Goal: Complete application form

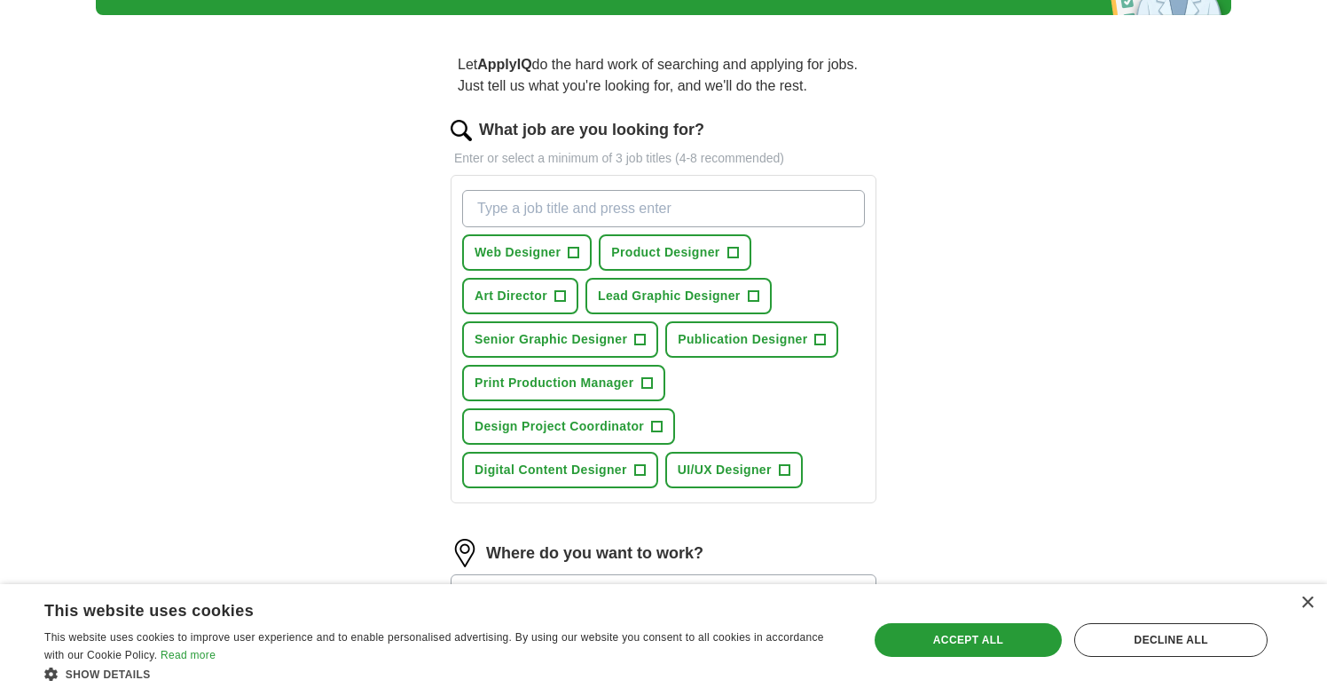
scroll to position [133, 0]
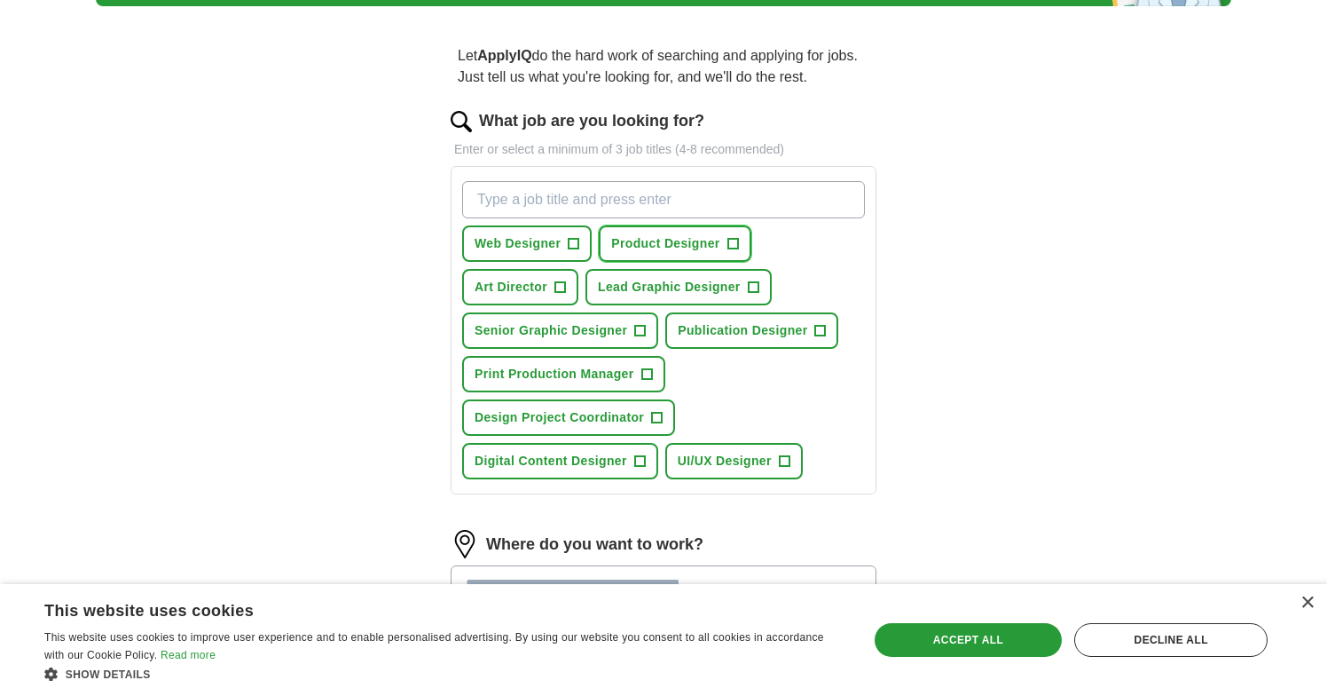
click at [736, 240] on span "+" at bounding box center [733, 244] width 11 height 14
click at [785, 460] on span "+" at bounding box center [784, 461] width 11 height 14
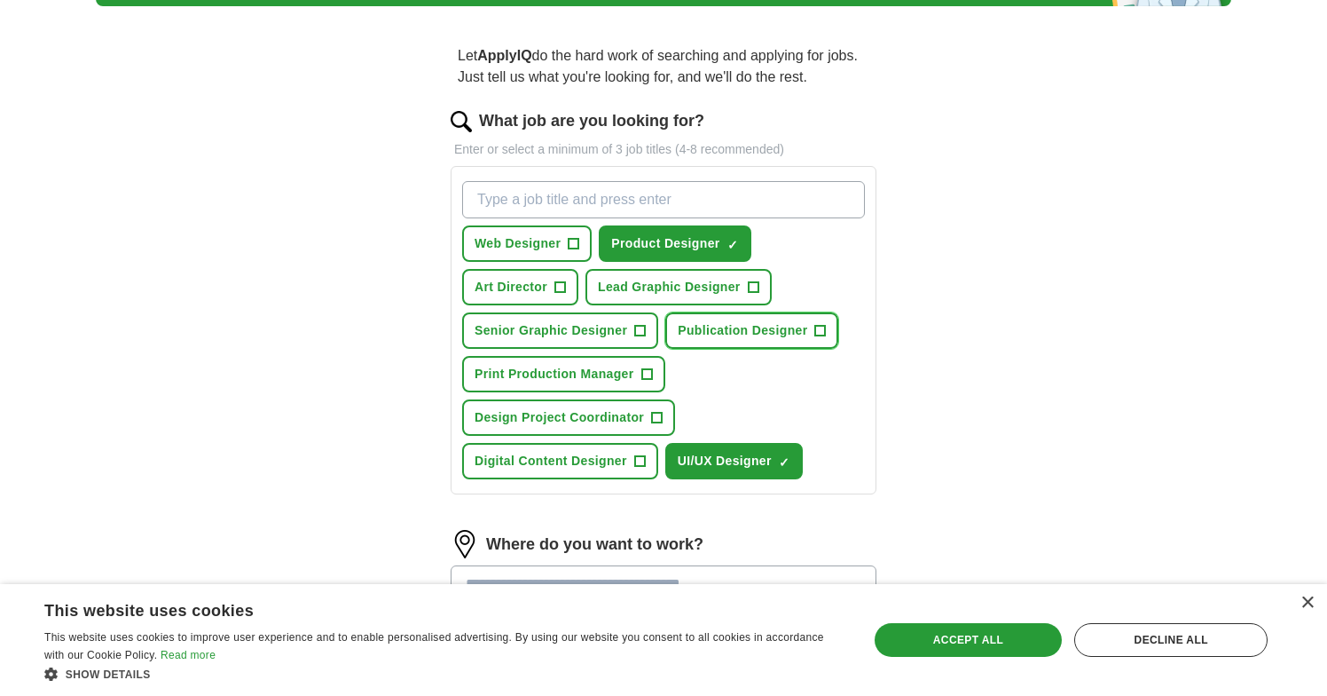
click at [786, 327] on span "Publication Designer" at bounding box center [743, 330] width 130 height 19
click at [570, 243] on span "+" at bounding box center [574, 244] width 11 height 14
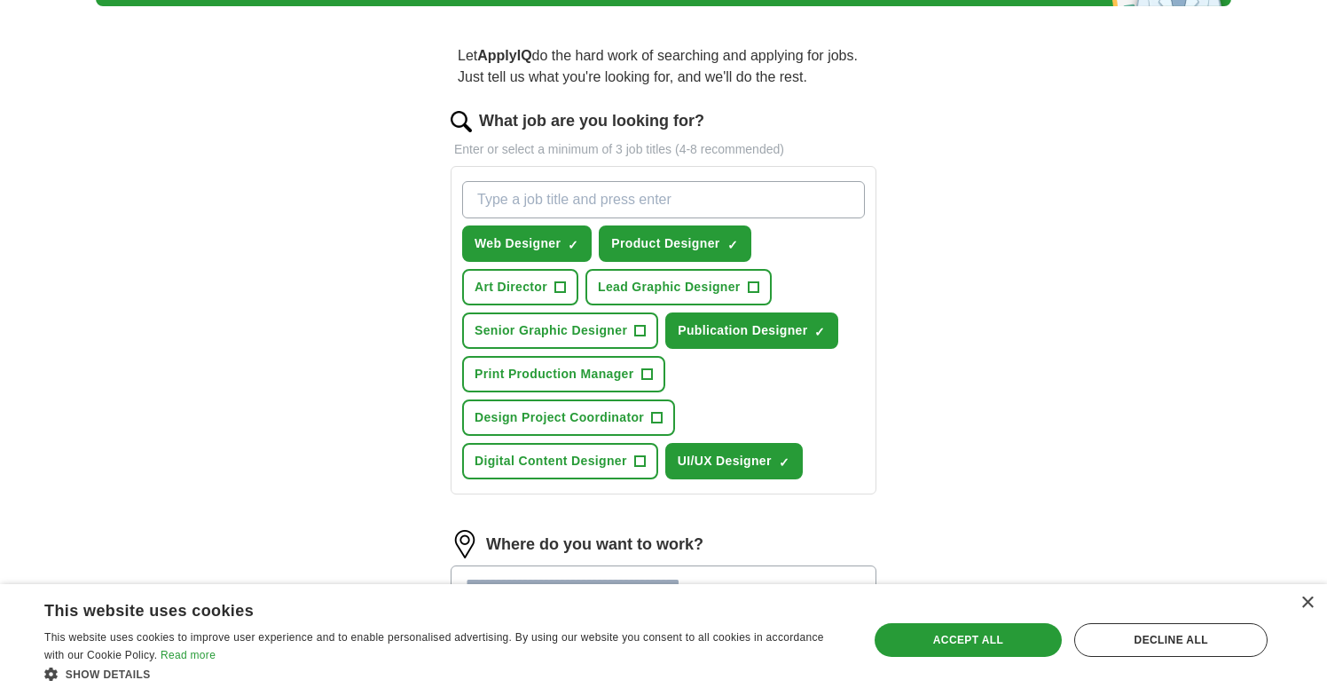
click at [609, 210] on input "What job are you looking for?" at bounding box center [663, 199] width 403 height 37
type input "graphic design"
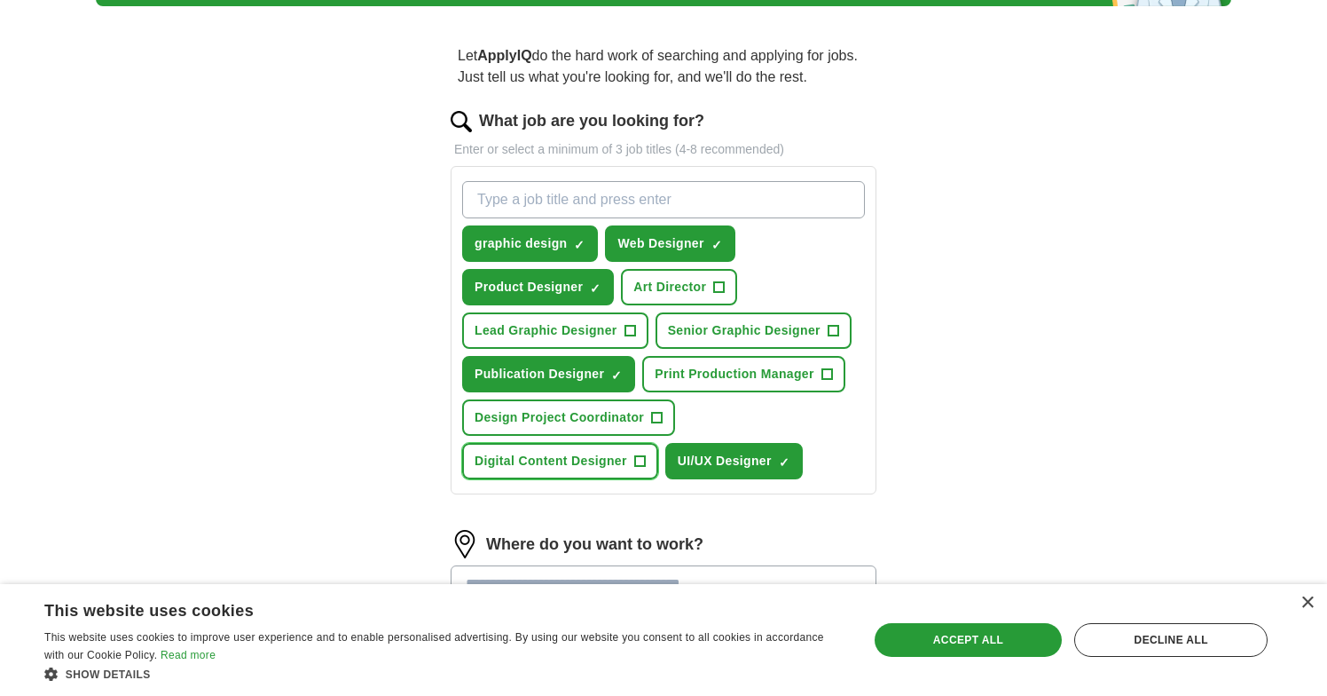
click at [624, 461] on span "Digital Content Designer" at bounding box center [551, 461] width 153 height 19
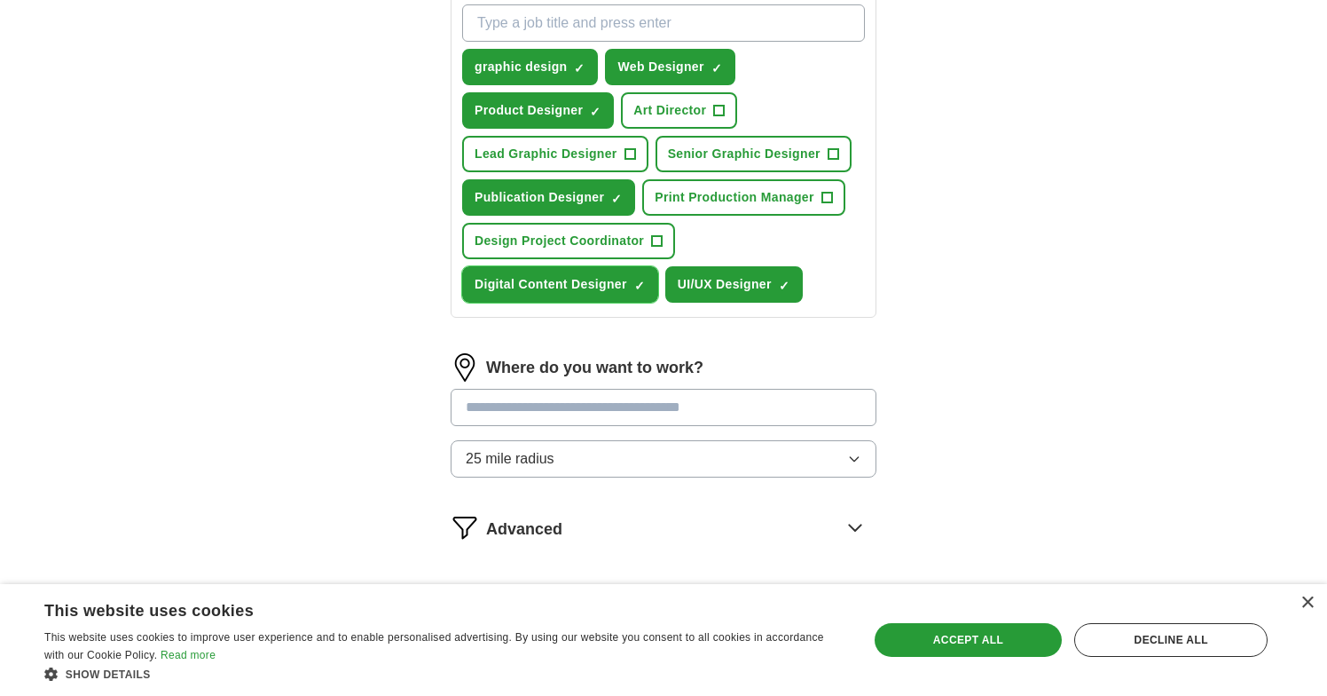
scroll to position [351, 0]
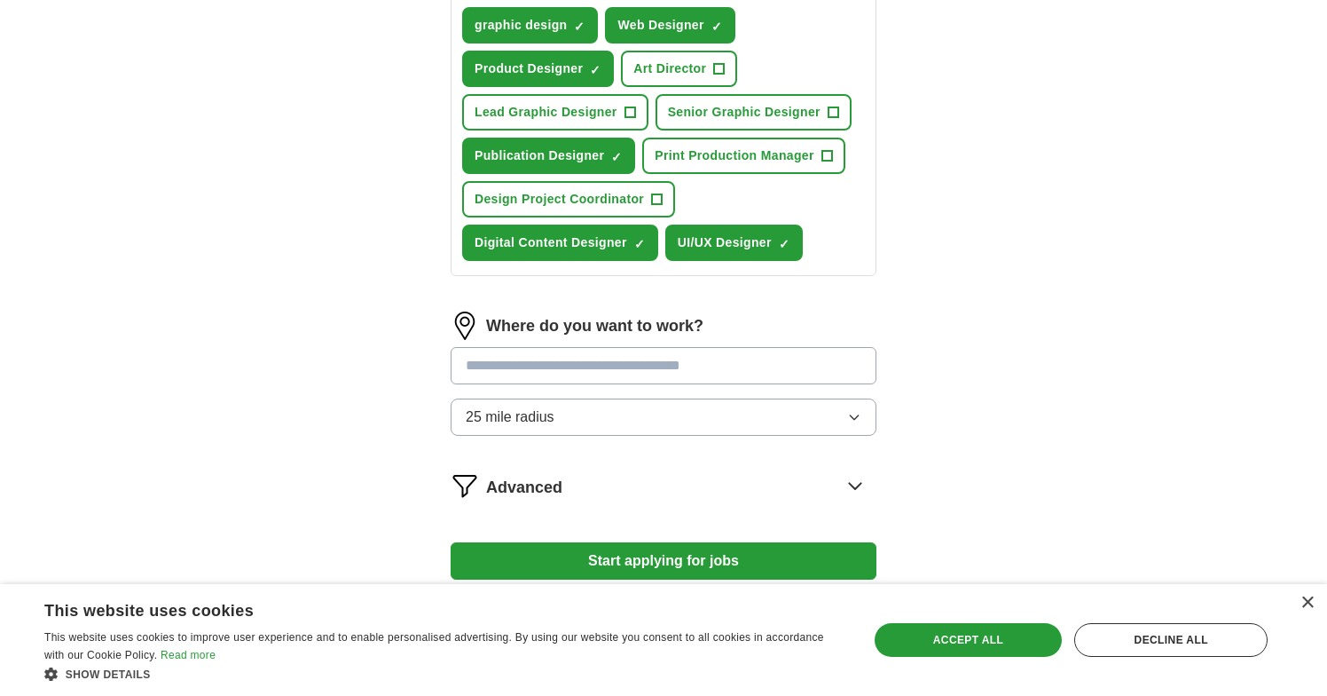
click at [639, 366] on input at bounding box center [664, 365] width 426 height 37
click at [643, 444] on div "Where do you want to work? 25 mile radius" at bounding box center [664, 380] width 426 height 138
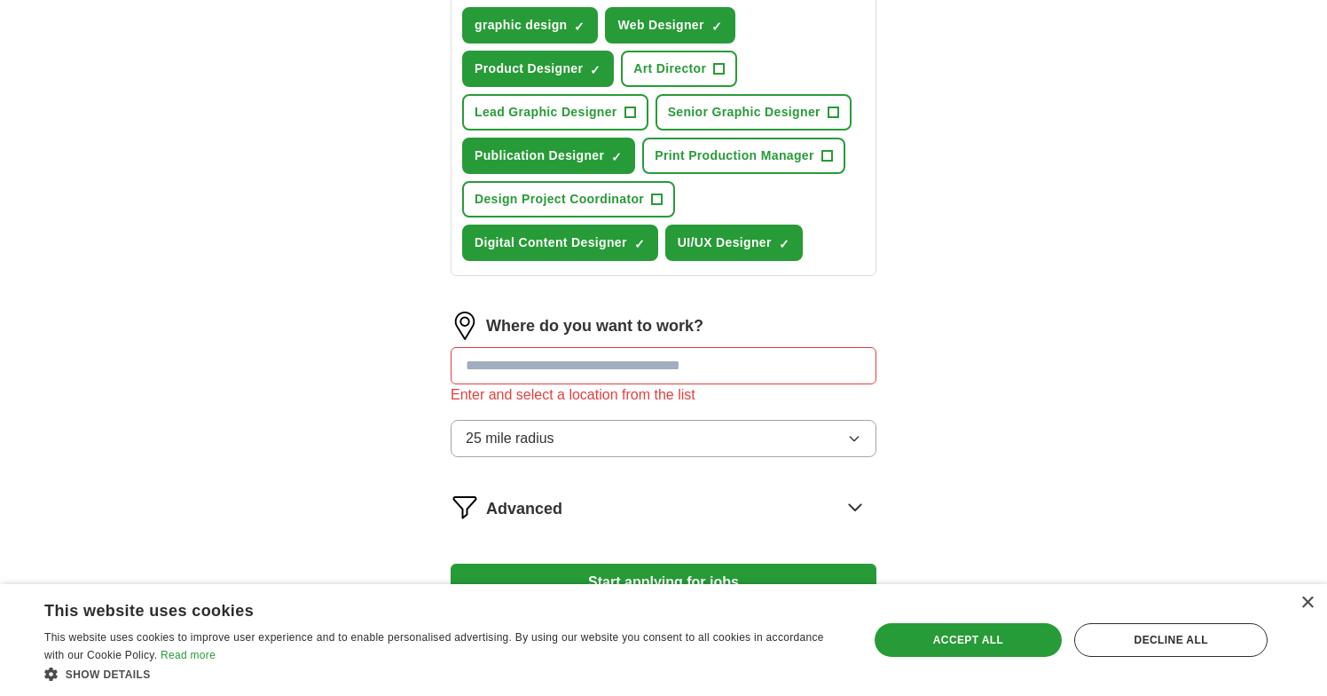
click at [643, 439] on button "25 mile radius" at bounding box center [664, 438] width 426 height 37
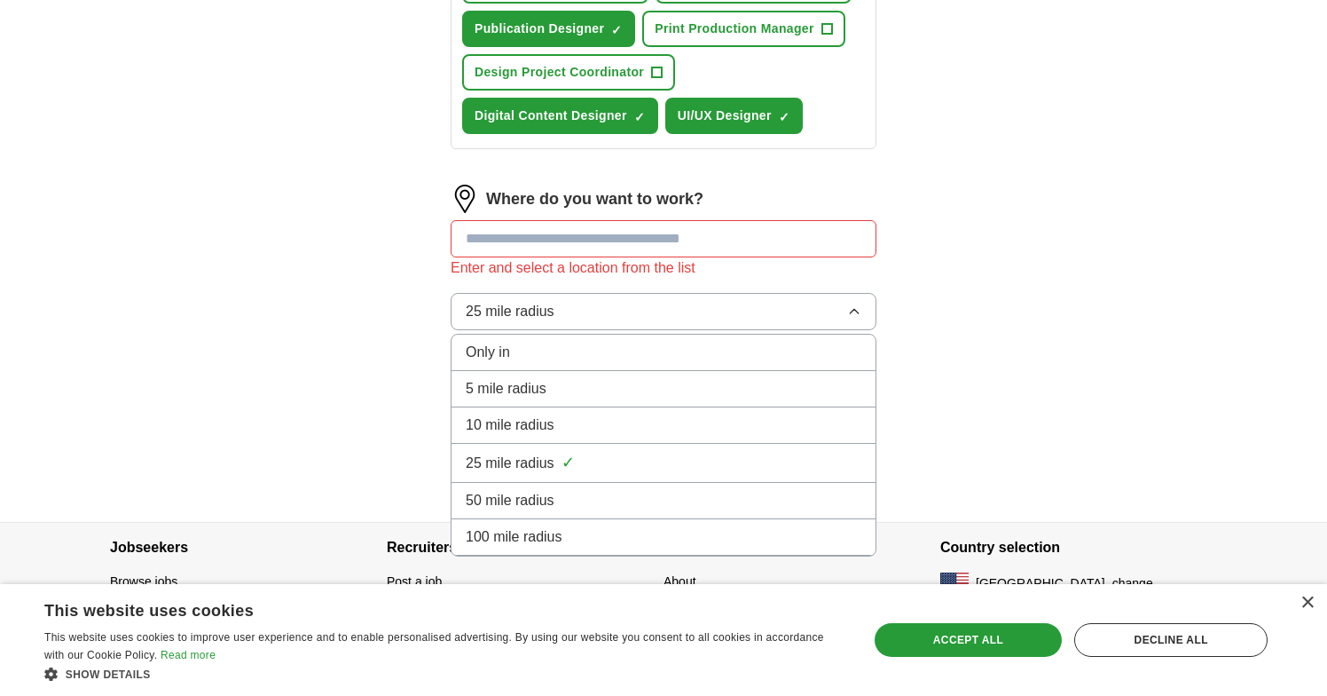
scroll to position [484, 0]
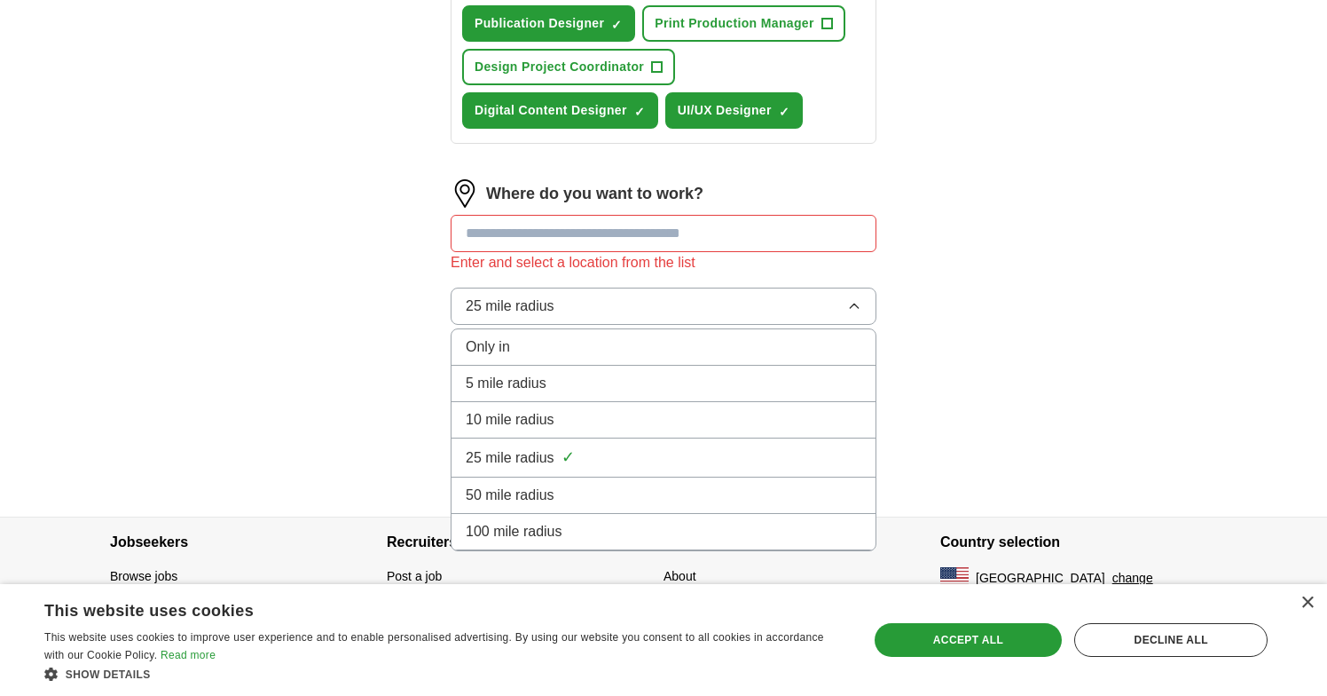
click at [598, 493] on div "50 mile radius" at bounding box center [664, 494] width 396 height 21
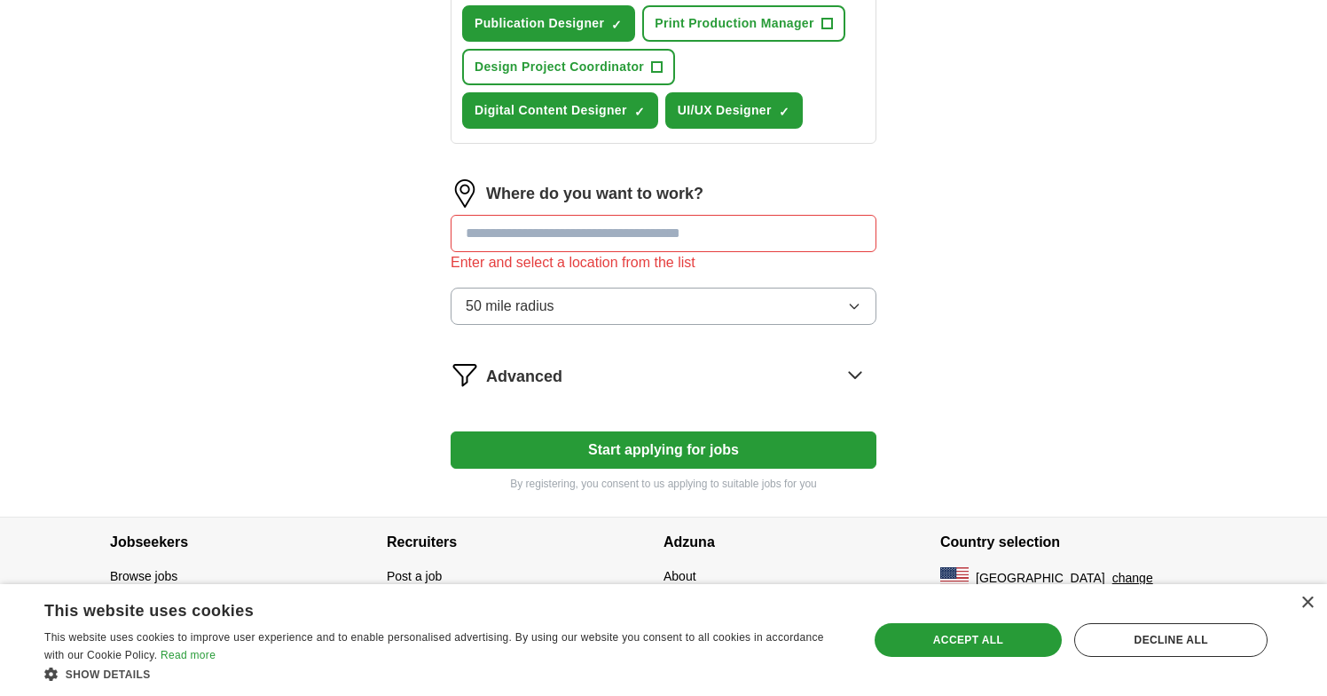
click at [594, 240] on input at bounding box center [664, 233] width 426 height 37
type input "*****"
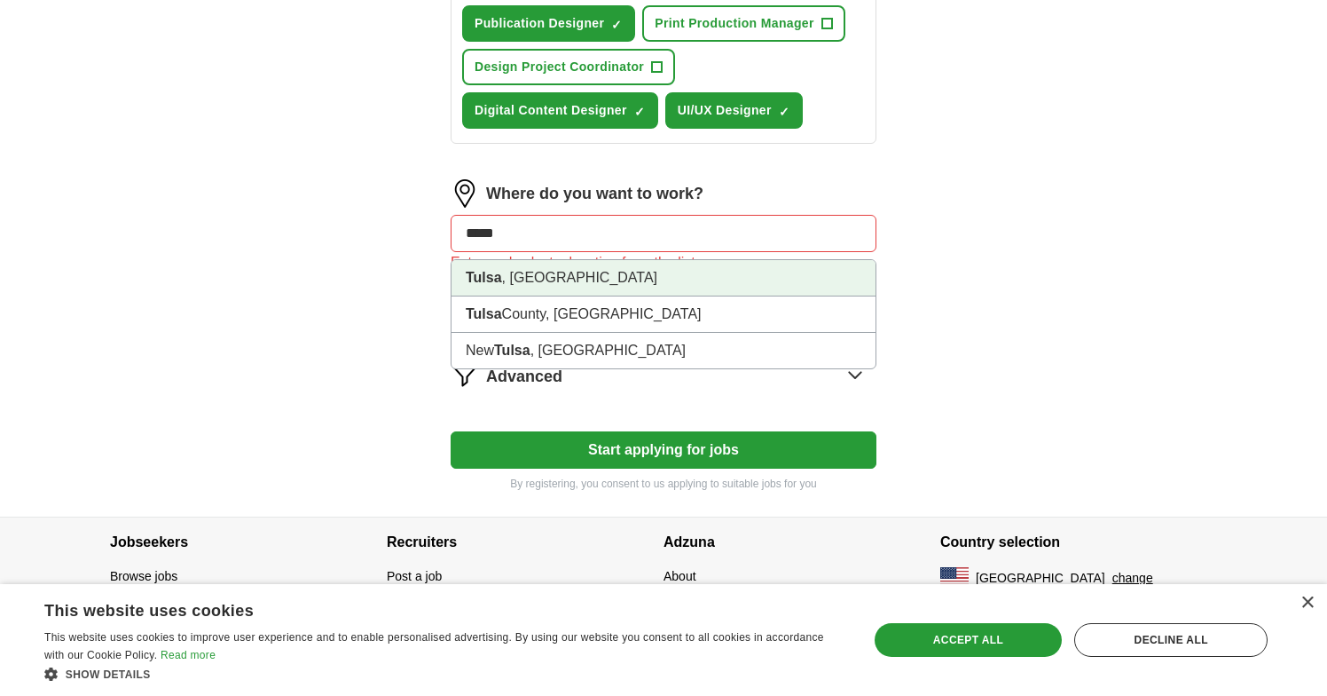
click at [565, 287] on li "[GEOGRAPHIC_DATA] , [GEOGRAPHIC_DATA]" at bounding box center [664, 278] width 424 height 36
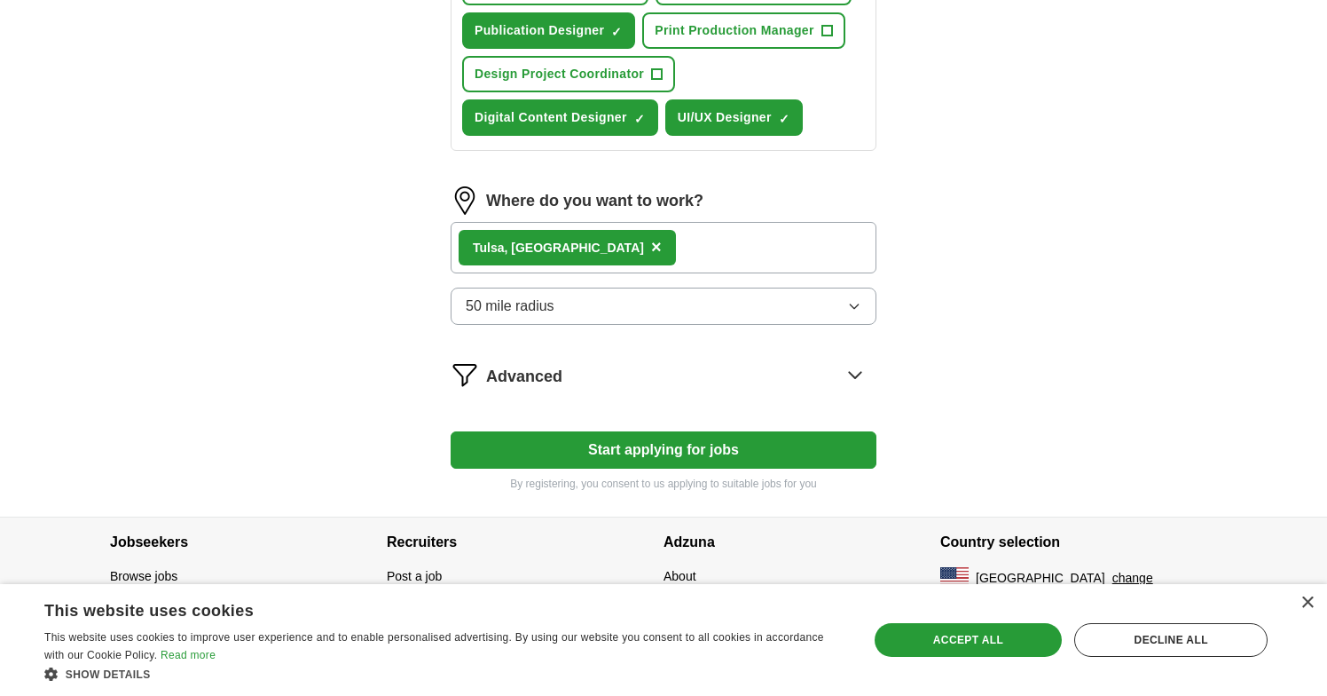
scroll to position [476, 0]
click at [602, 260] on div "Tulsa , [GEOGRAPHIC_DATA] ×" at bounding box center [664, 247] width 426 height 51
click at [586, 251] on div "Tulsa , [GEOGRAPHIC_DATA] ×" at bounding box center [664, 247] width 426 height 51
click at [564, 382] on div "Advanced" at bounding box center [681, 374] width 390 height 28
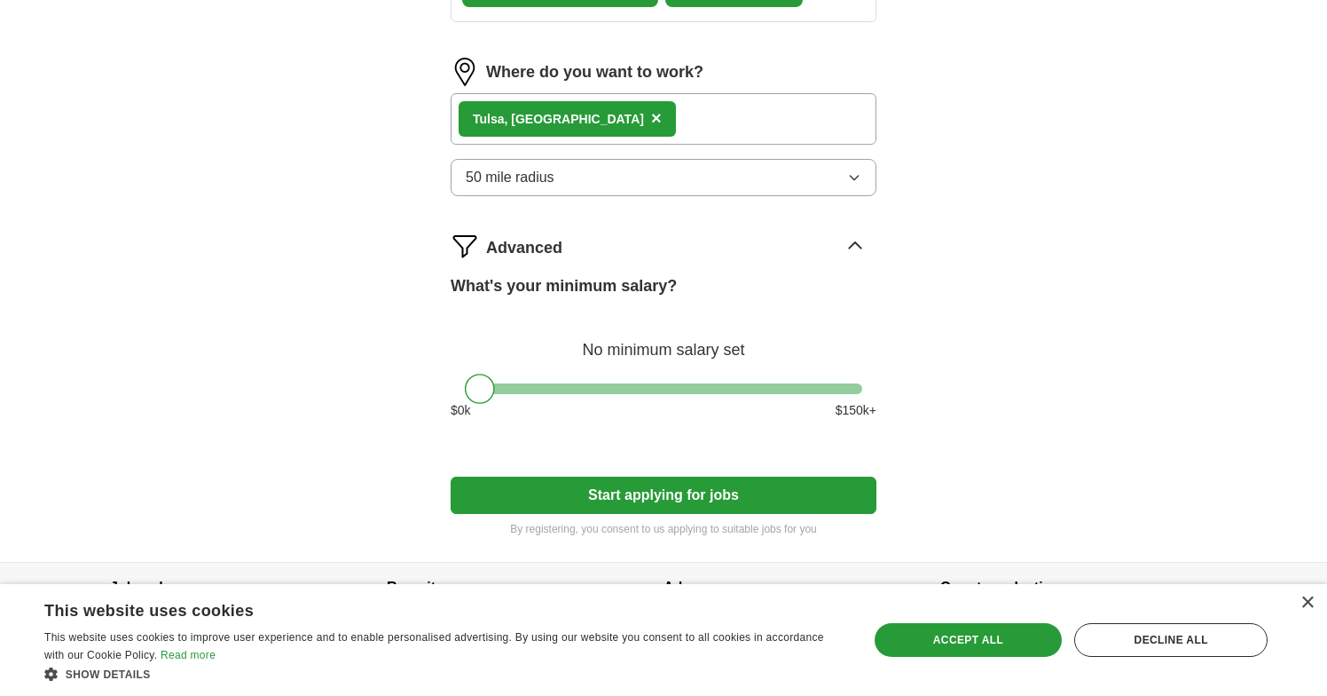
scroll to position [640, 0]
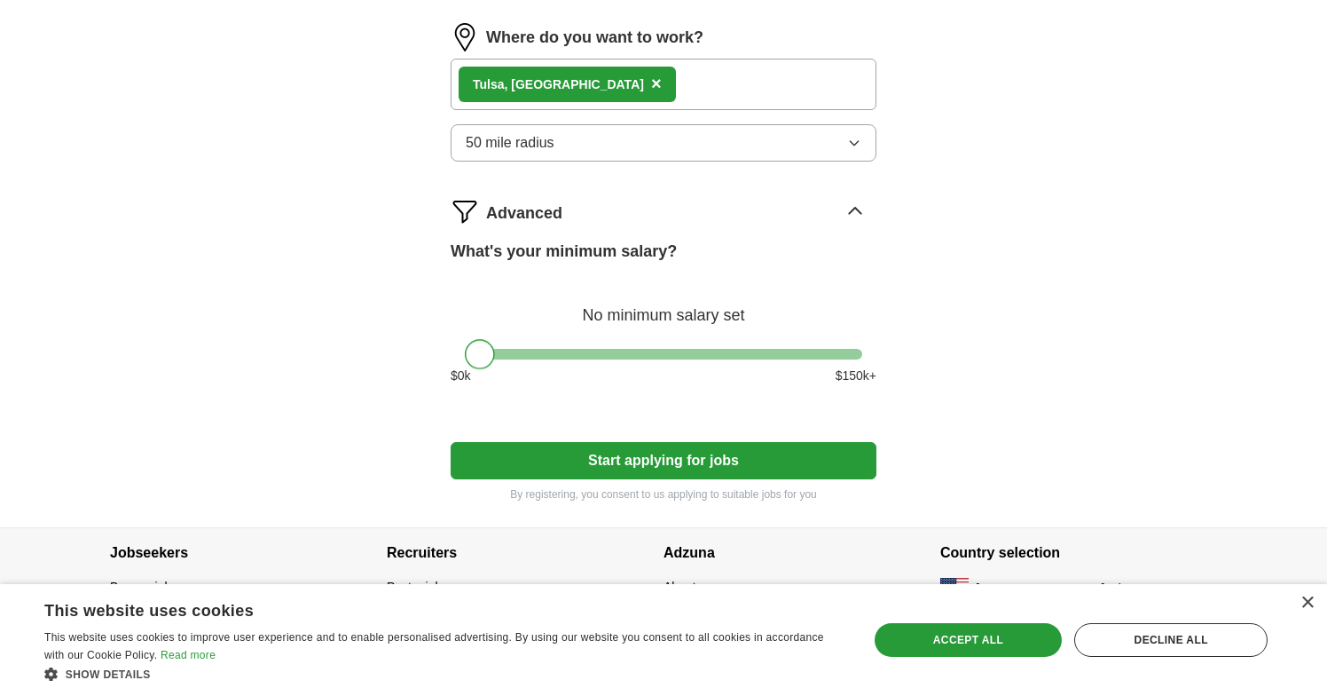
drag, startPoint x: 482, startPoint y: 352, endPoint x: 465, endPoint y: 349, distance: 17.2
click at [465, 349] on div at bounding box center [480, 354] width 30 height 30
click at [549, 459] on button "Start applying for jobs" at bounding box center [664, 460] width 426 height 37
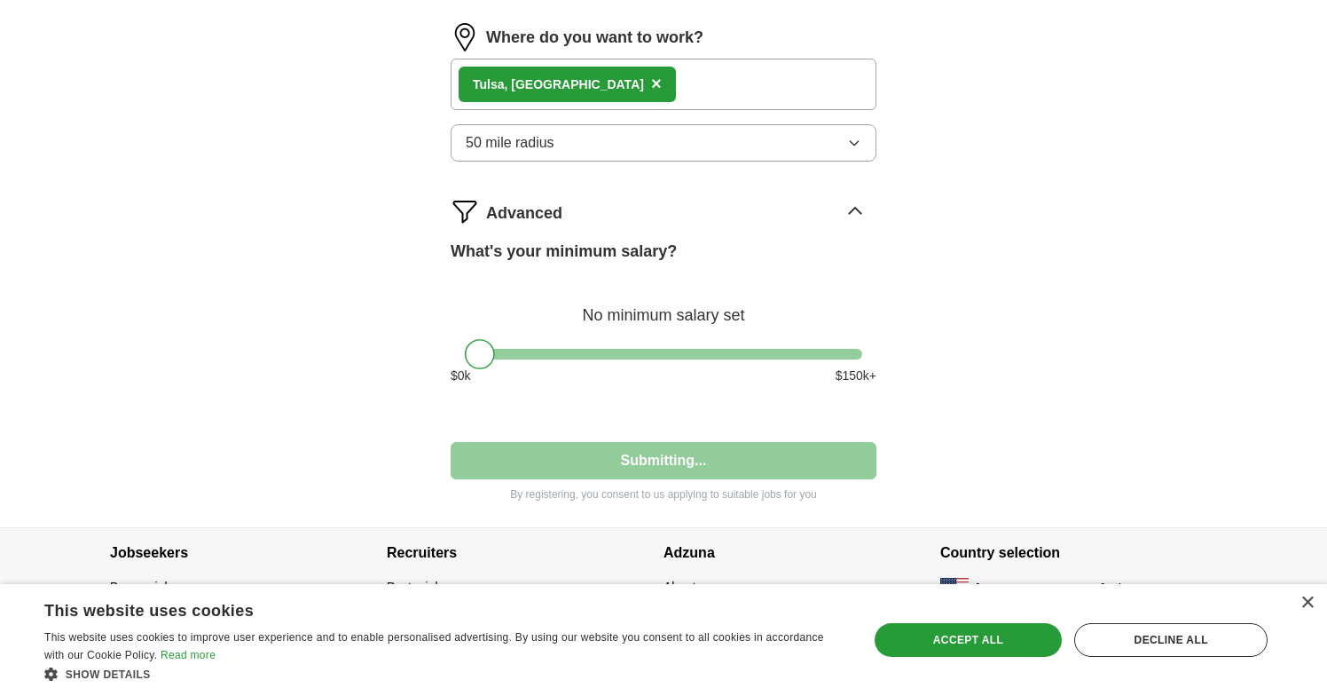
select select "**"
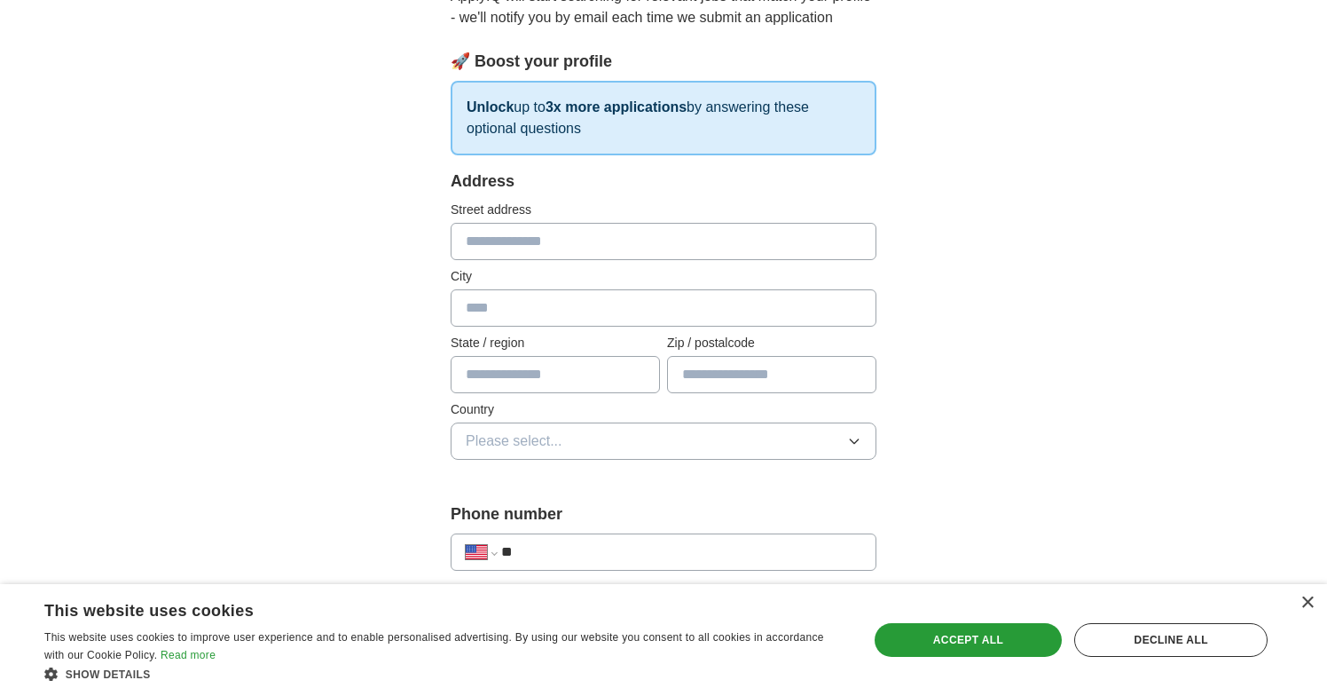
scroll to position [201, 0]
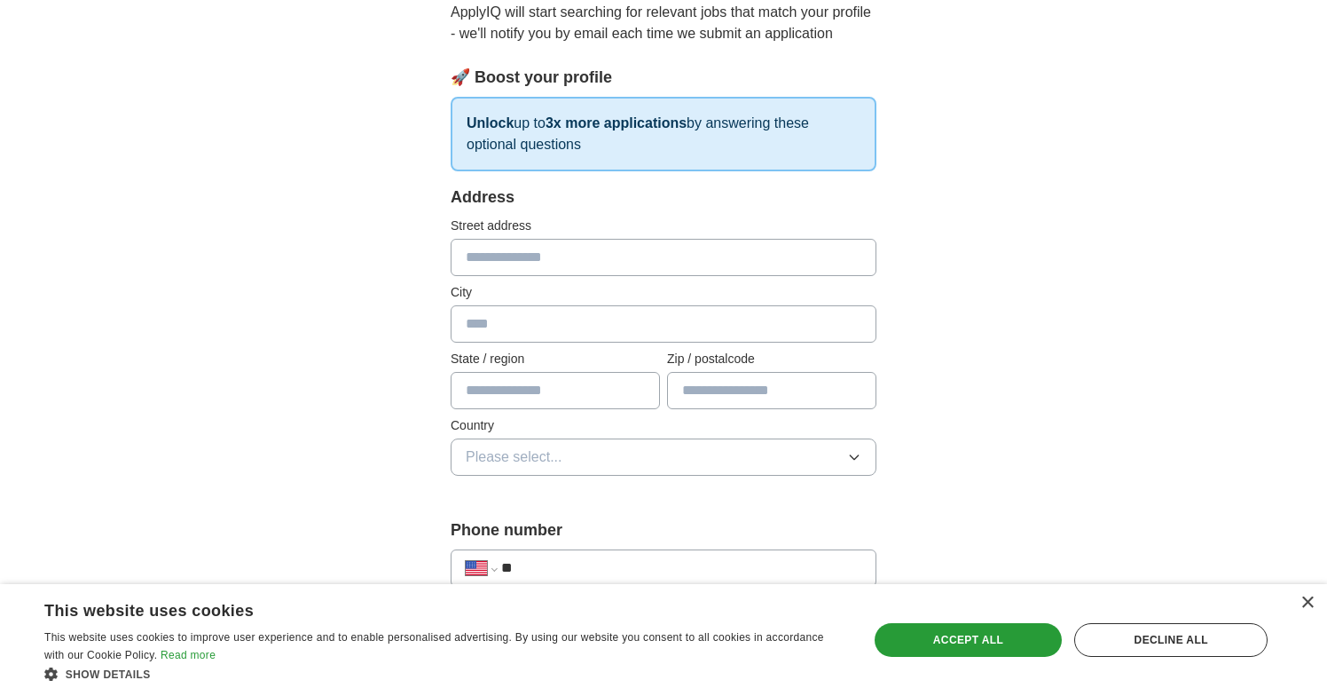
click at [776, 266] on input "text" at bounding box center [664, 257] width 426 height 37
type input "**********"
type input "**"
type input "*****"
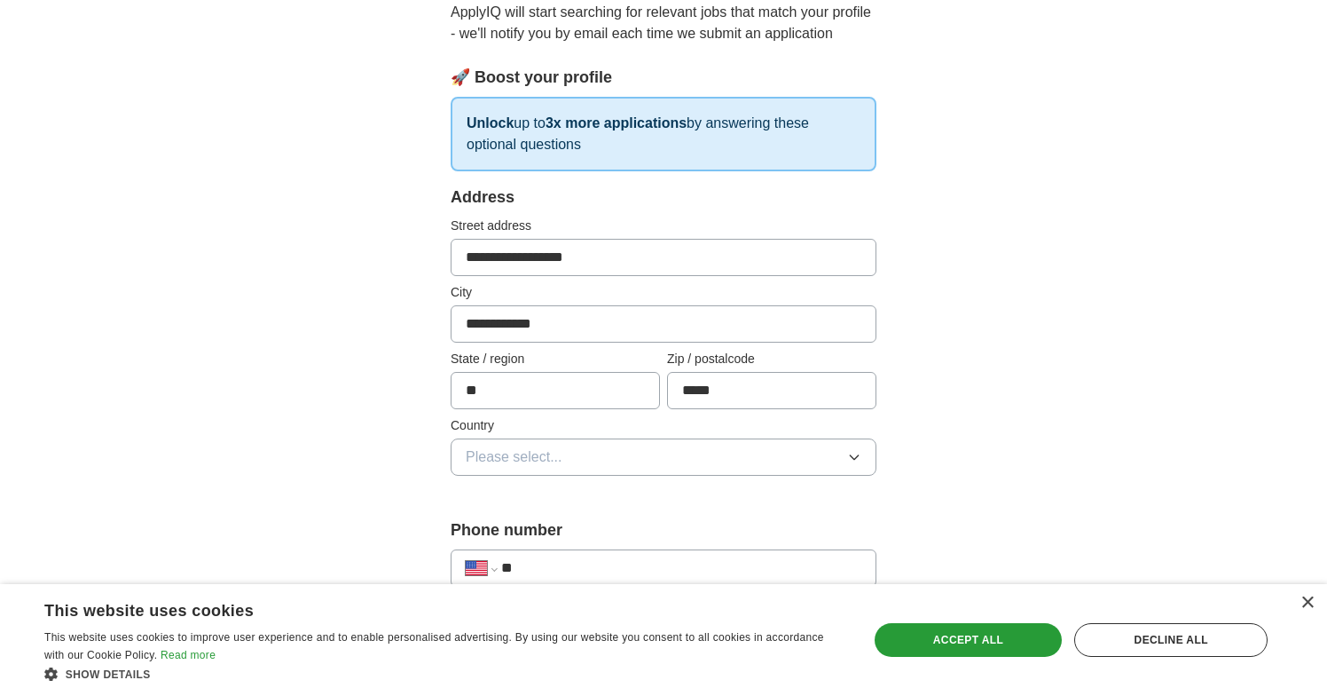
click at [618, 456] on button "Please select..." at bounding box center [664, 456] width 426 height 37
click at [561, 539] on div "[GEOGRAPHIC_DATA]" at bounding box center [664, 533] width 396 height 21
click at [1183, 641] on div "Decline all" at bounding box center [1170, 640] width 193 height 34
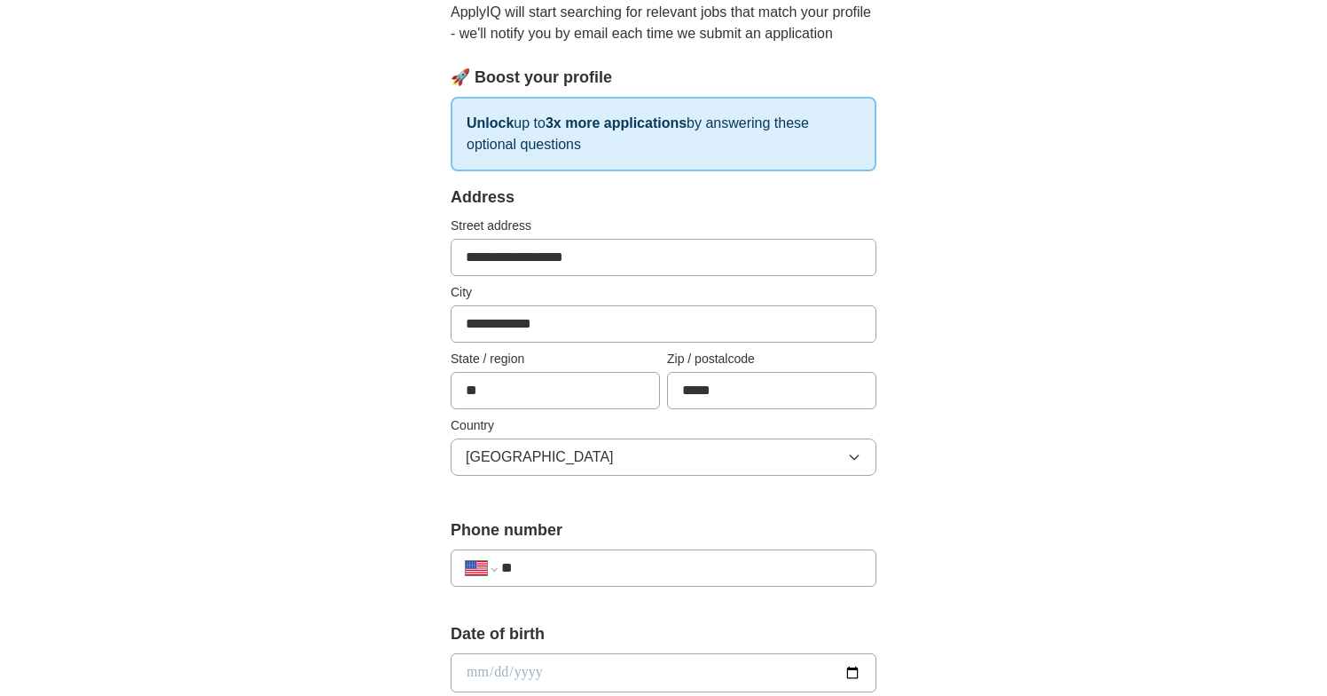
scroll to position [256, 0]
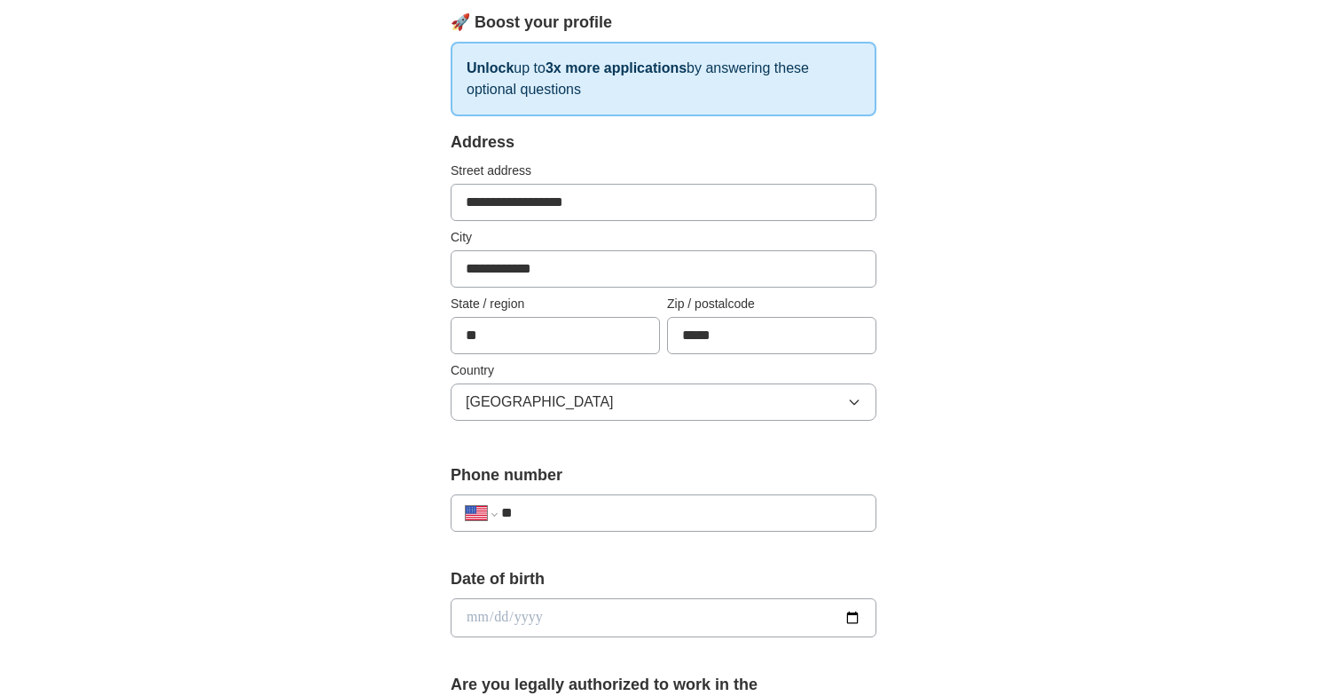
click at [757, 516] on input "**" at bounding box center [681, 512] width 360 height 21
type input "**********"
click at [646, 639] on div "Date of birth" at bounding box center [664, 609] width 426 height 84
click at [846, 621] on input "date" at bounding box center [664, 617] width 426 height 39
click at [392, 546] on div "**********" at bounding box center [664, 656] width 568 height 1516
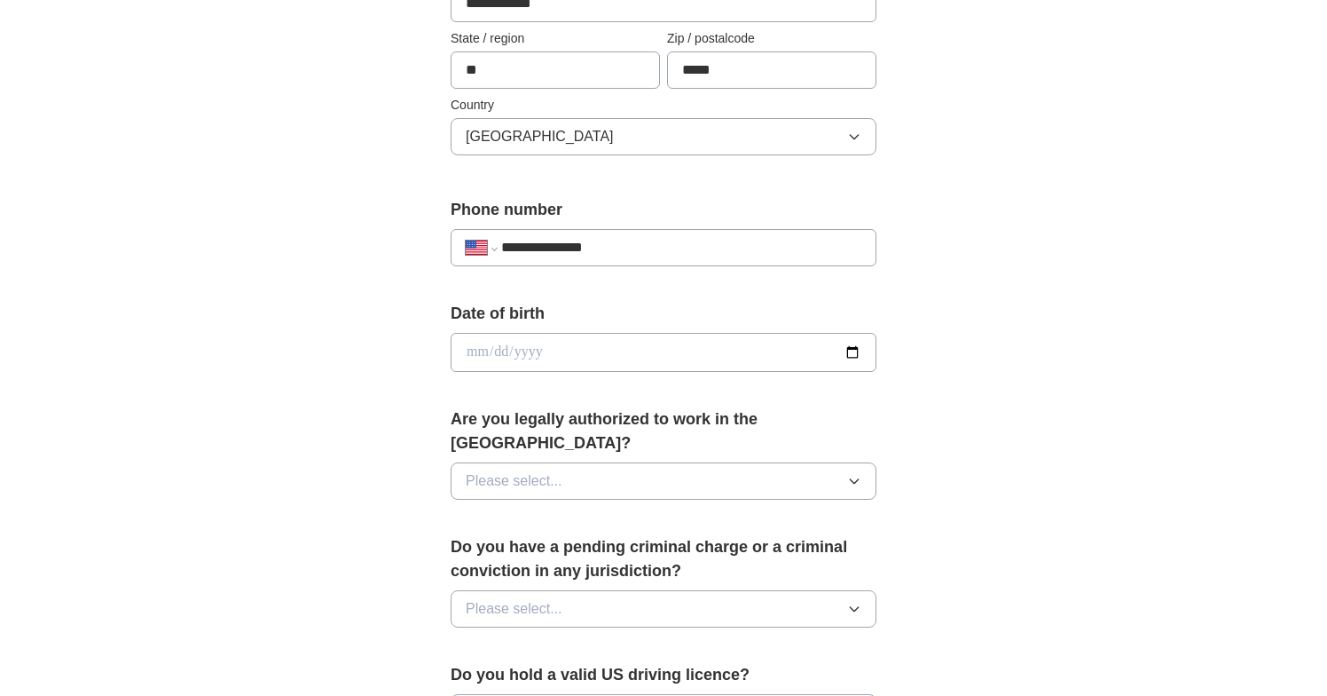
scroll to position [572, 0]
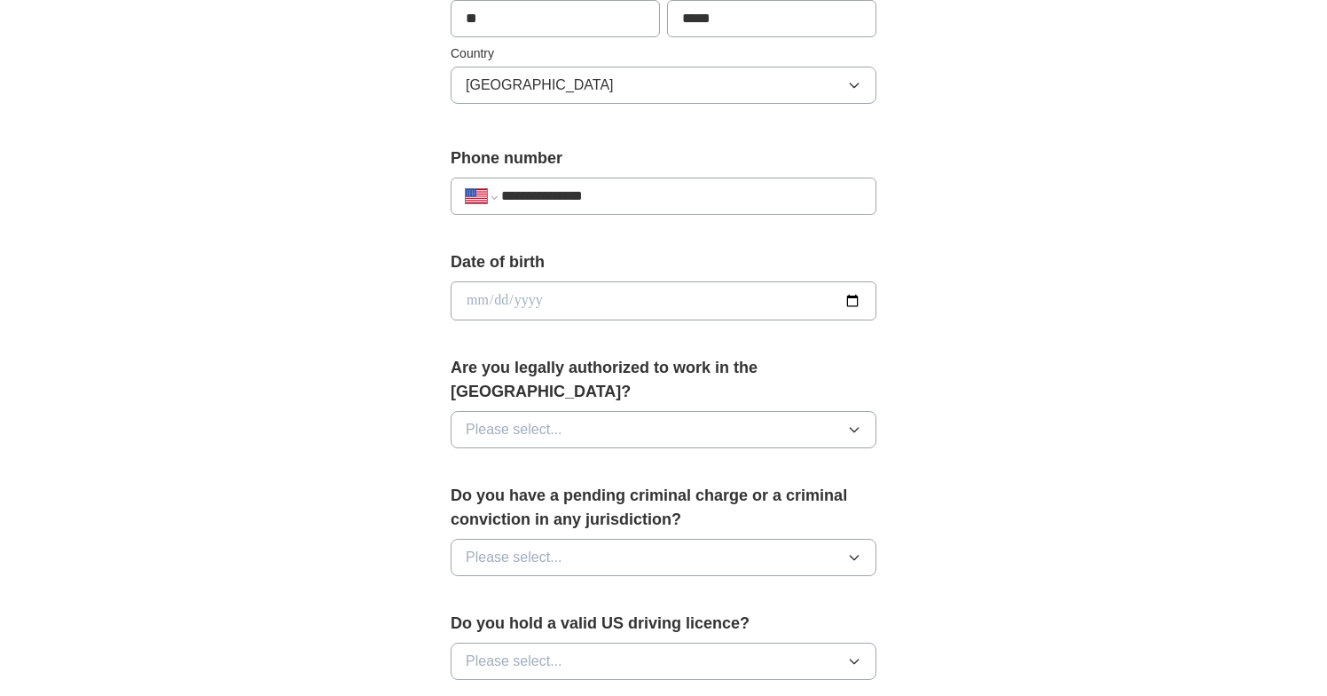
click at [599, 411] on button "Please select..." at bounding box center [664, 429] width 426 height 37
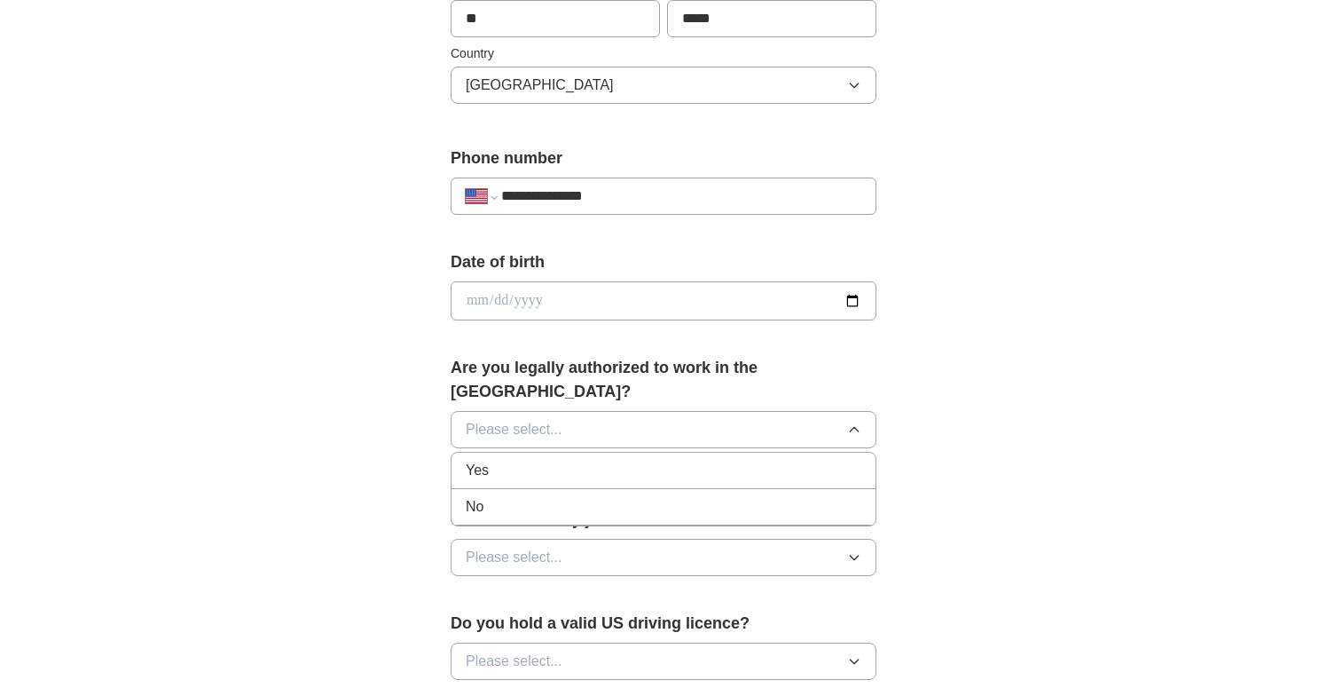
click at [532, 460] on div "Yes" at bounding box center [664, 470] width 396 height 21
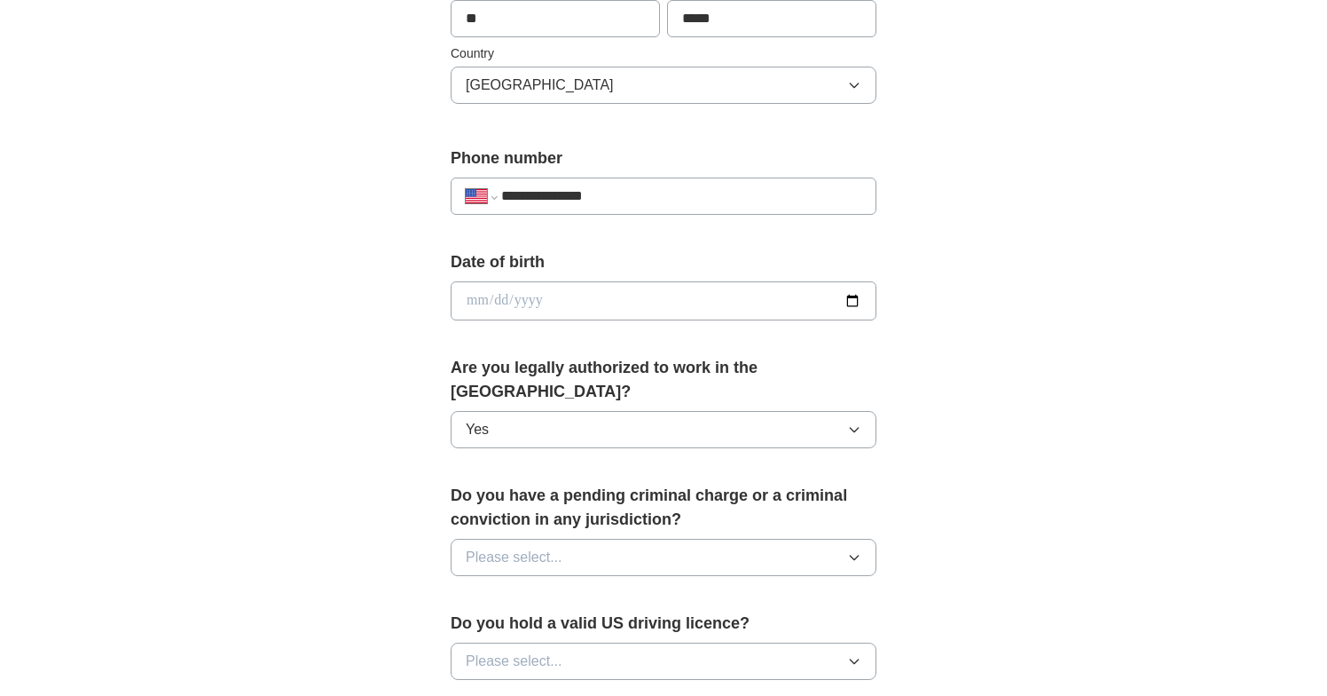
click at [555, 547] on span "Please select..." at bounding box center [514, 557] width 97 height 21
click at [527, 624] on div "No" at bounding box center [664, 634] width 396 height 21
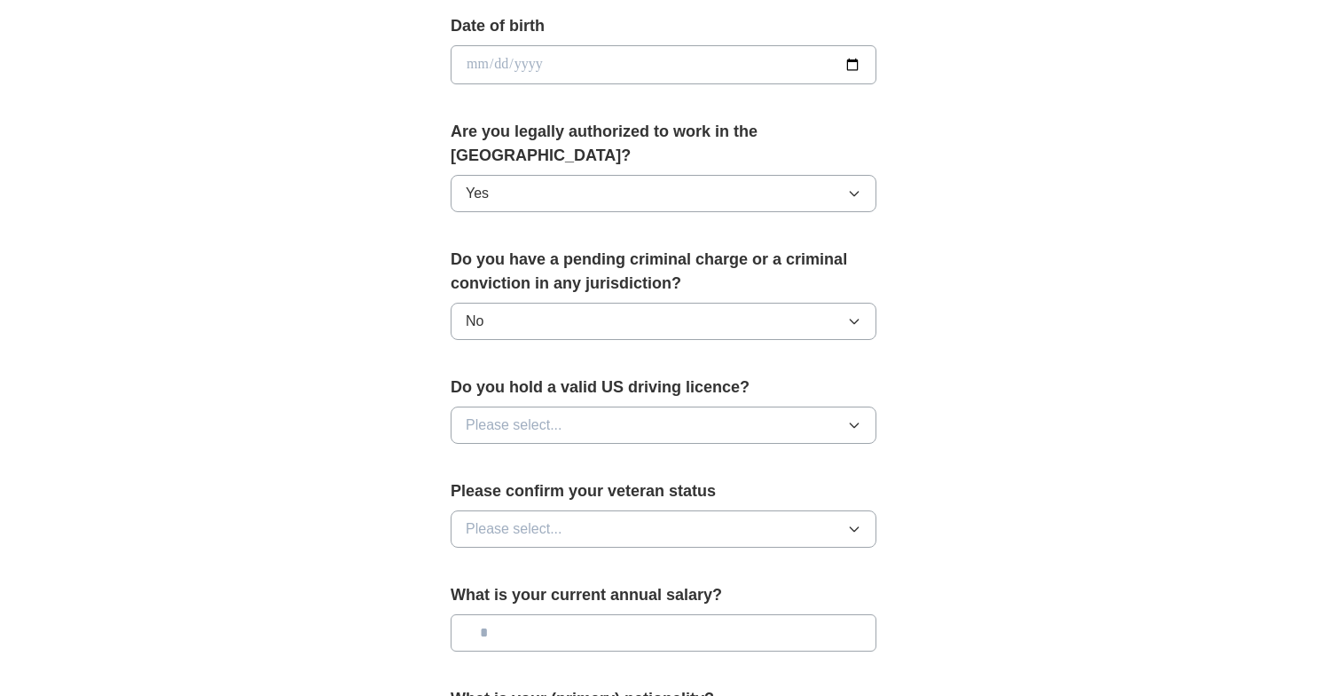
scroll to position [814, 0]
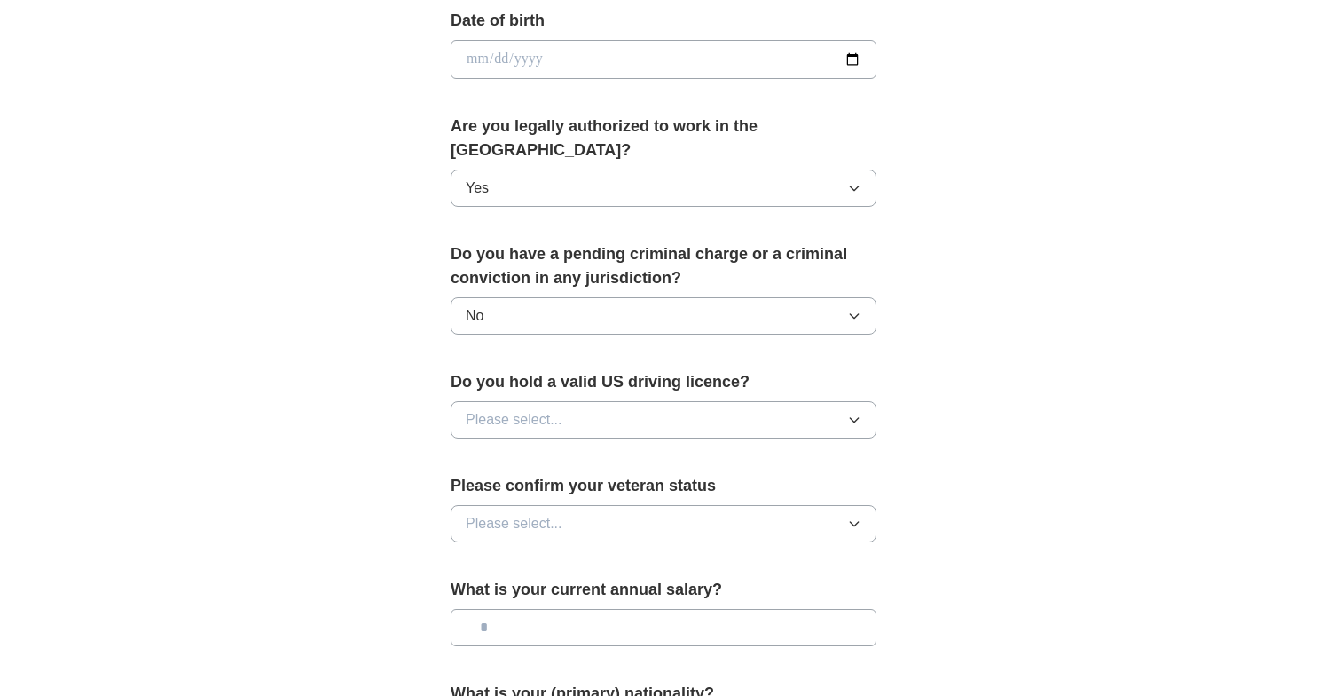
click at [581, 401] on button "Please select..." at bounding box center [664, 419] width 426 height 37
click at [548, 450] on div "Yes" at bounding box center [664, 460] width 396 height 21
click at [567, 506] on button "Please select..." at bounding box center [664, 523] width 426 height 37
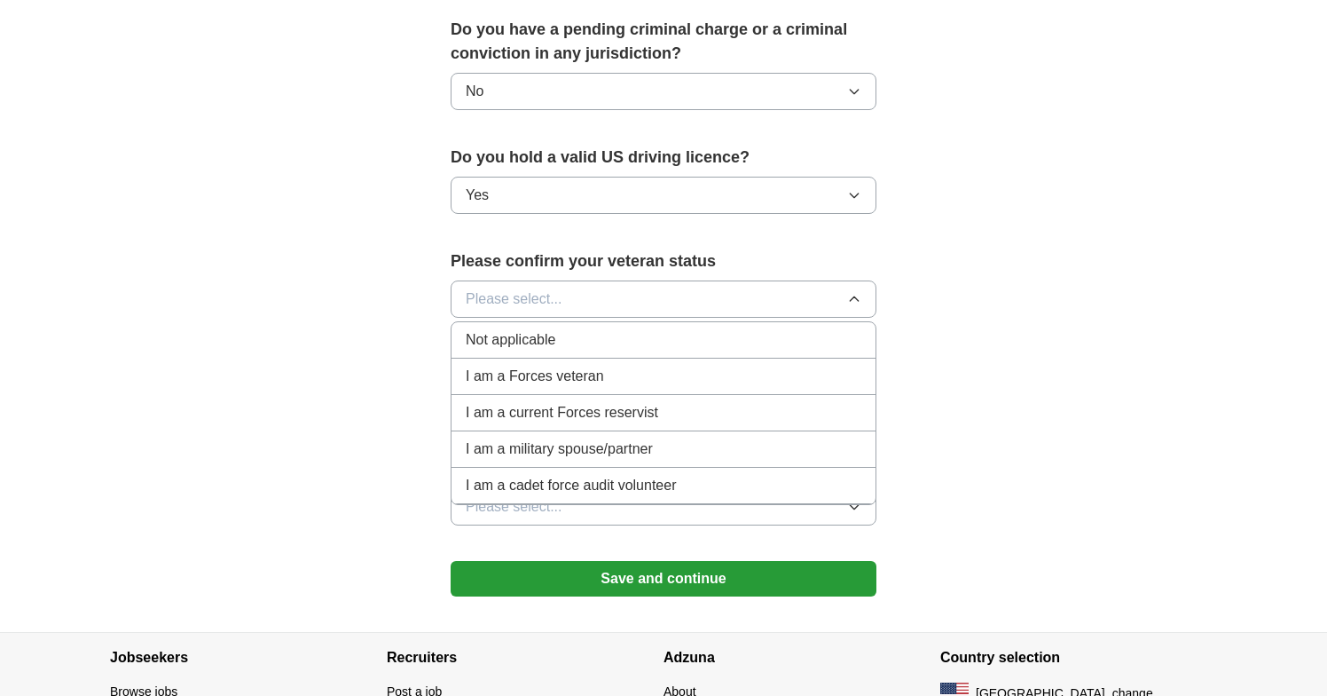
scroll to position [1040, 0]
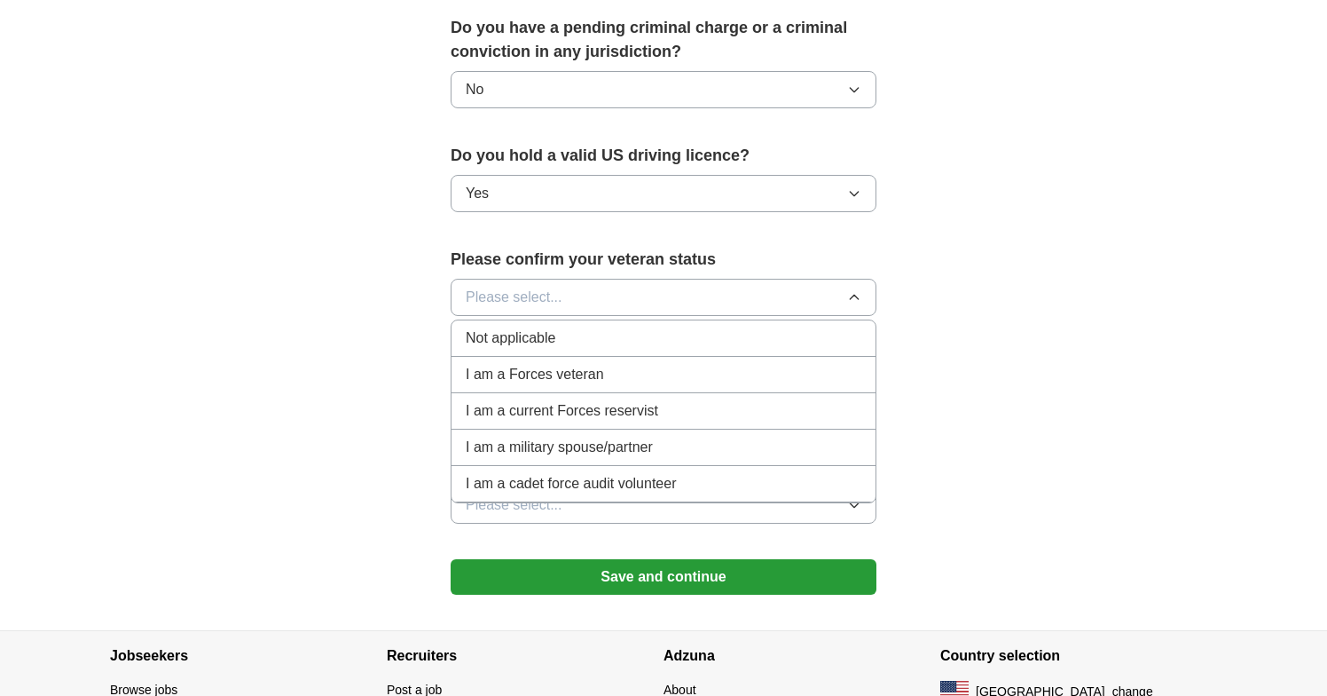
click at [561, 327] on div "Not applicable" at bounding box center [664, 337] width 396 height 21
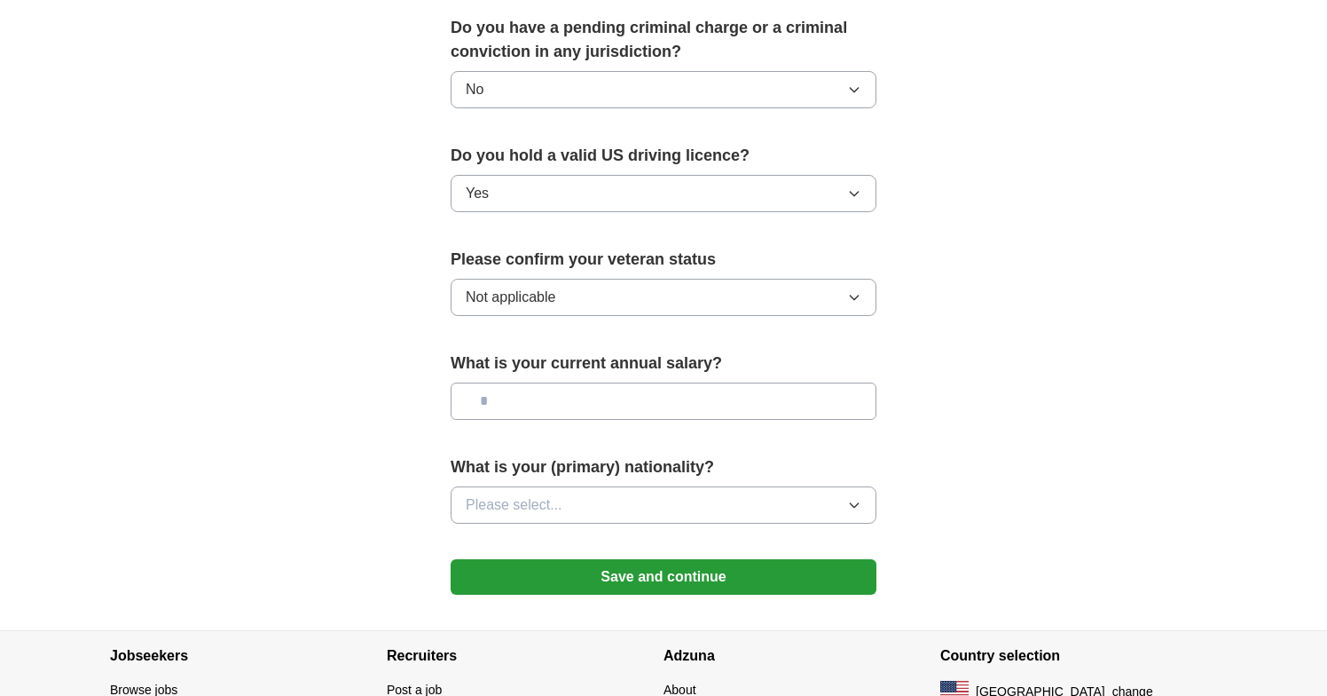
click at [578, 492] on button "Please select..." at bounding box center [664, 504] width 426 height 37
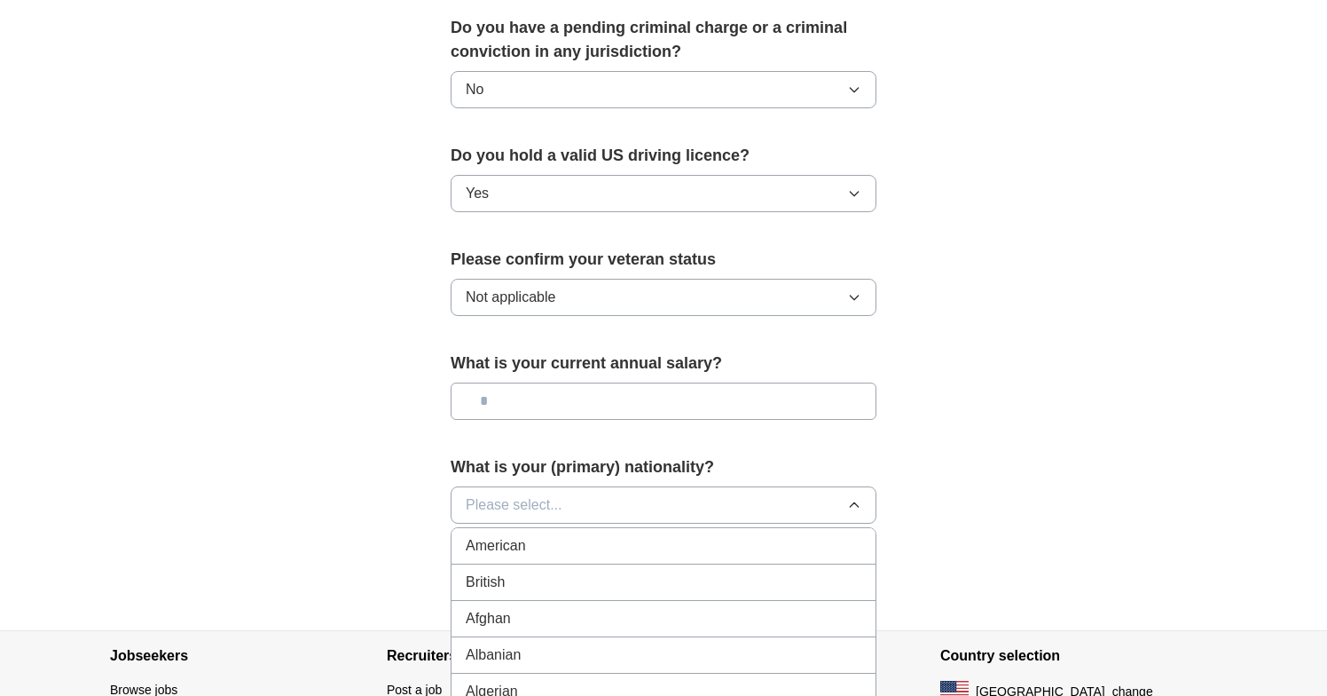
click at [560, 535] on div "American" at bounding box center [664, 545] width 396 height 21
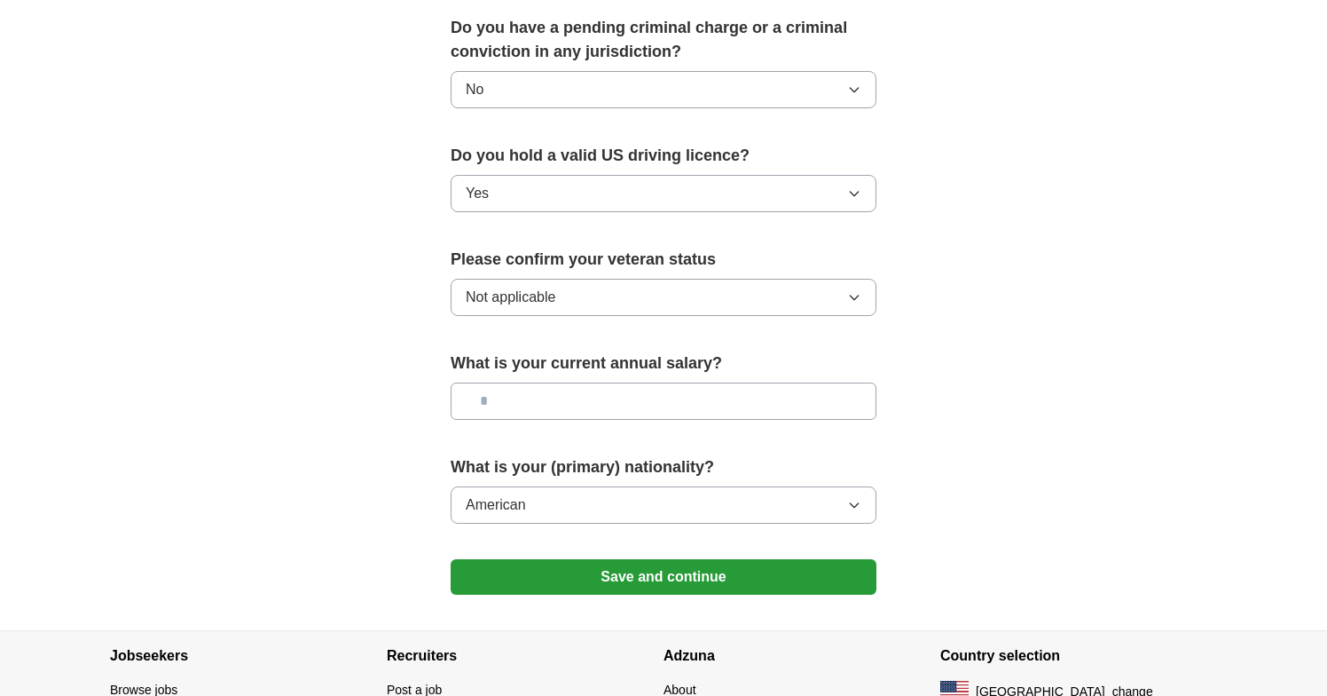
click at [581, 559] on button "Save and continue" at bounding box center [664, 576] width 426 height 35
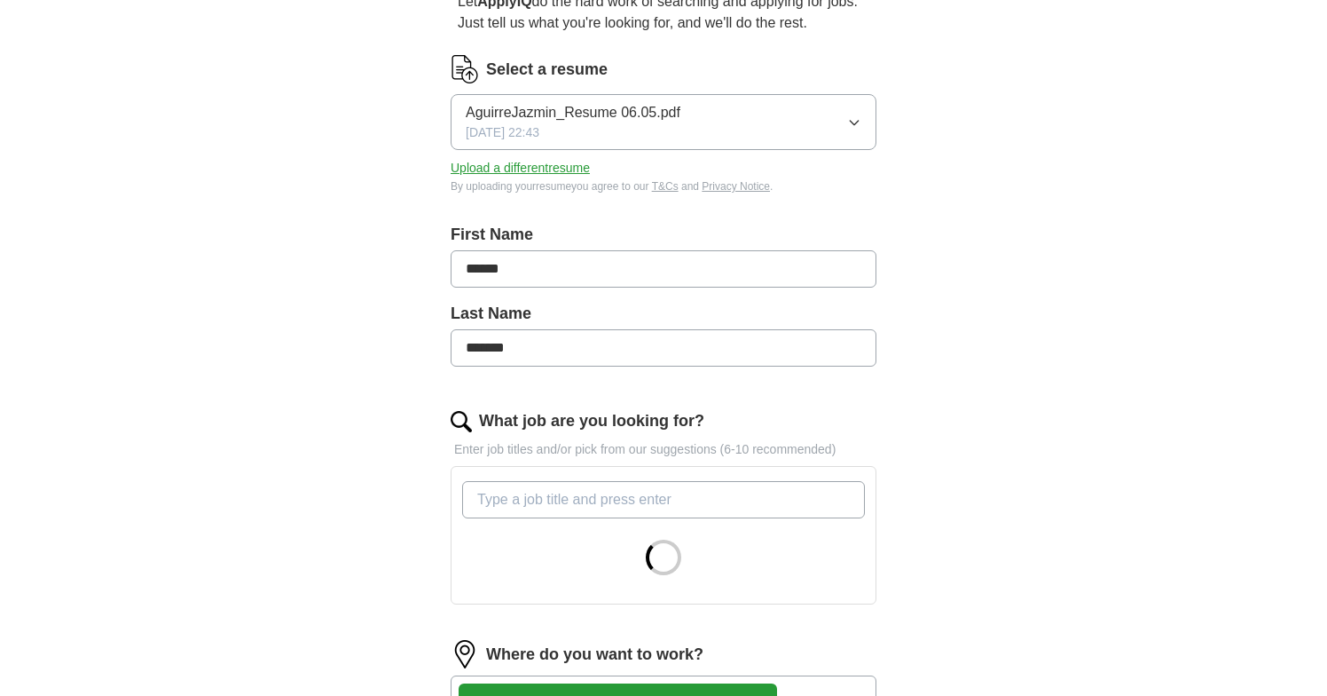
scroll to position [353, 0]
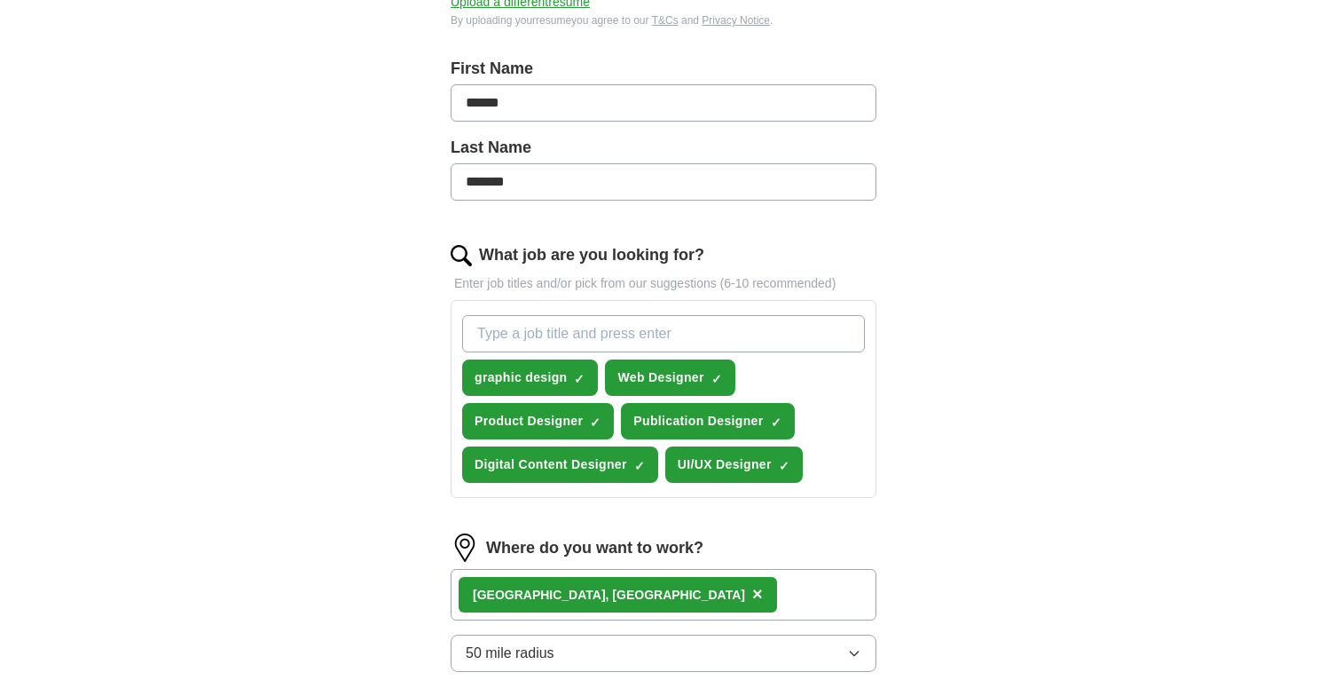
click at [570, 327] on input "What job are you looking for?" at bounding box center [663, 333] width 403 height 37
click at [660, 318] on input "Design" at bounding box center [663, 333] width 403 height 37
type input "I"
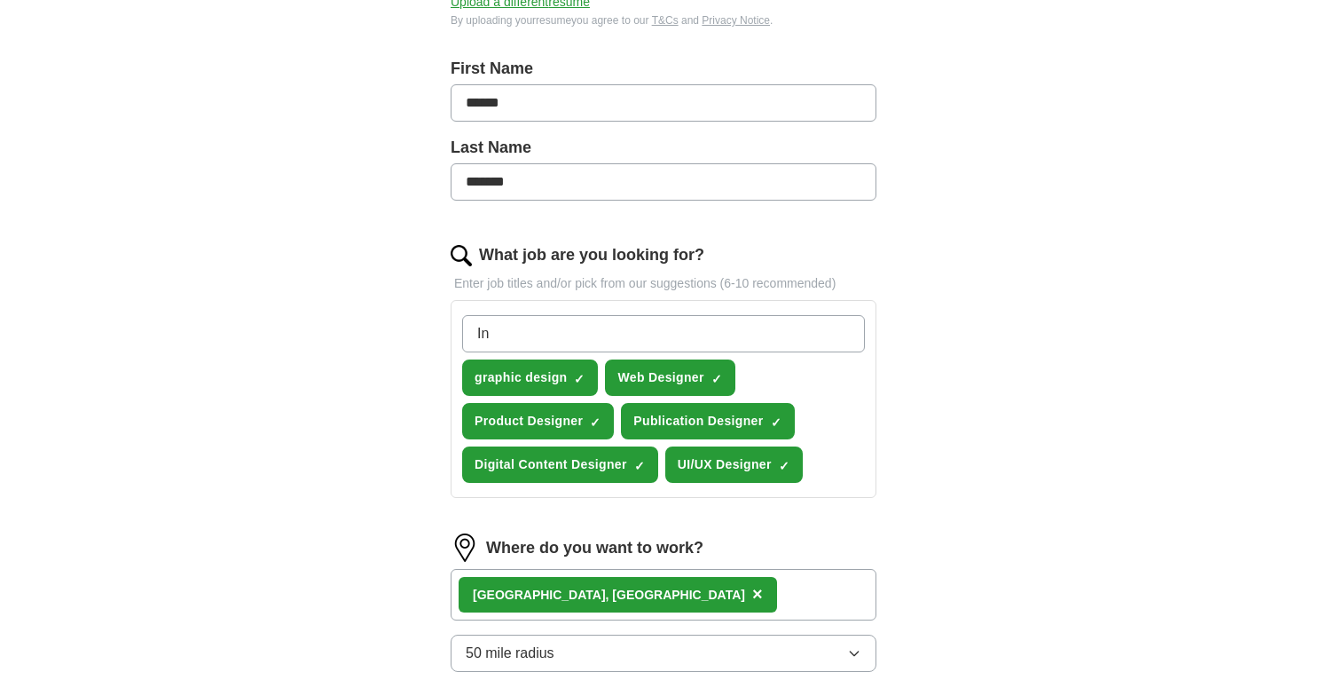
type input "I"
click at [1093, 375] on div "ApplyIQ Let ApplyIQ do the hard work of searching and applying for jobs. Just t…" at bounding box center [664, 300] width 1136 height 1198
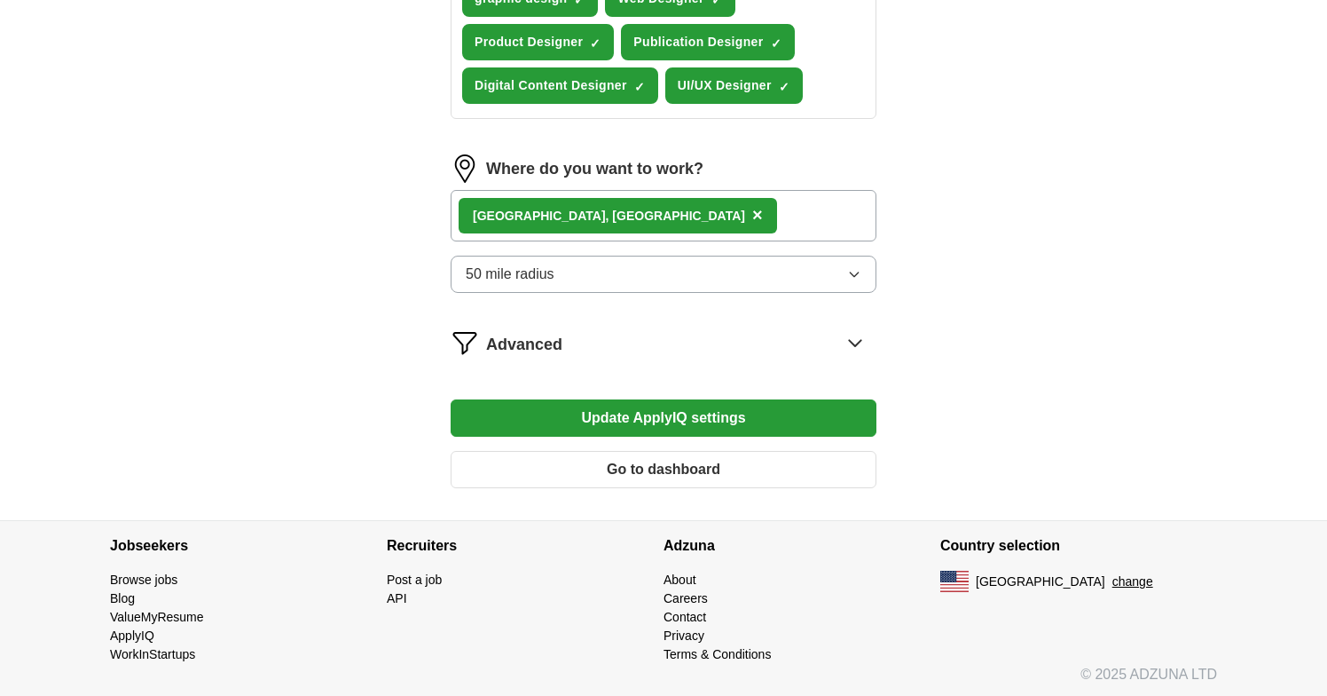
scroll to position [736, 0]
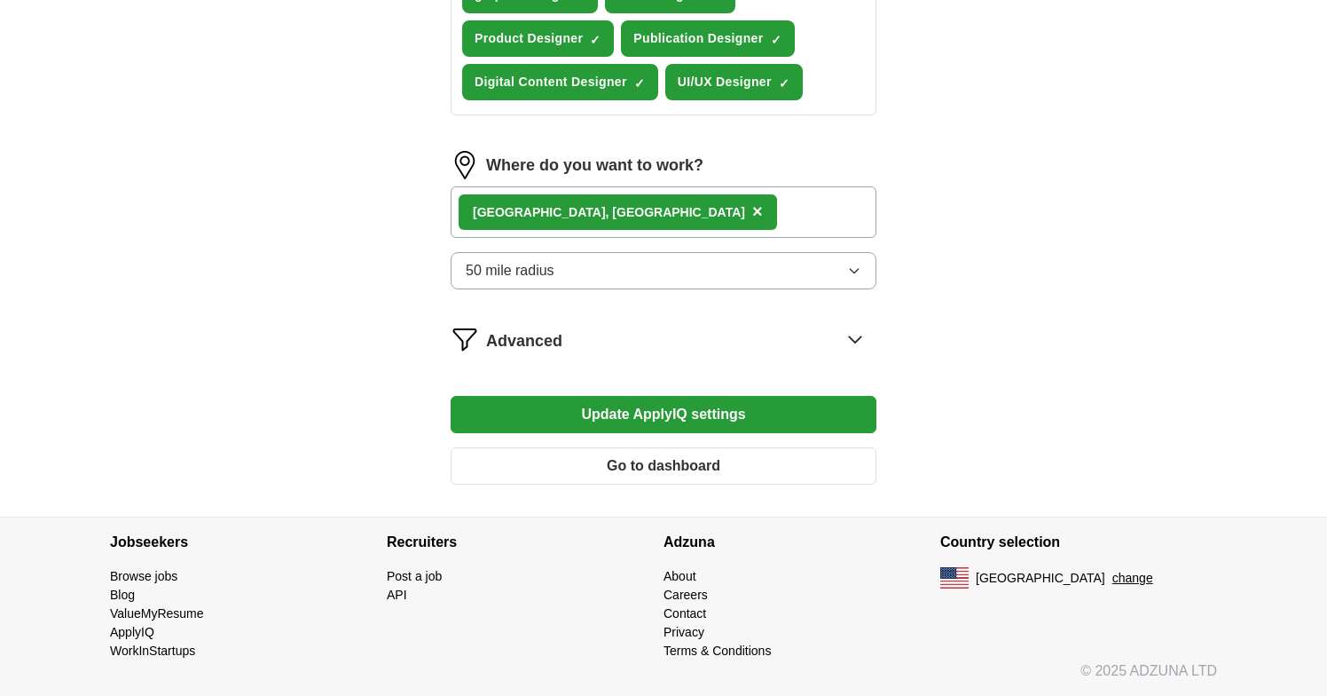
click at [807, 461] on button "Go to dashboard" at bounding box center [664, 465] width 426 height 37
